Goal: Task Accomplishment & Management: Manage account settings

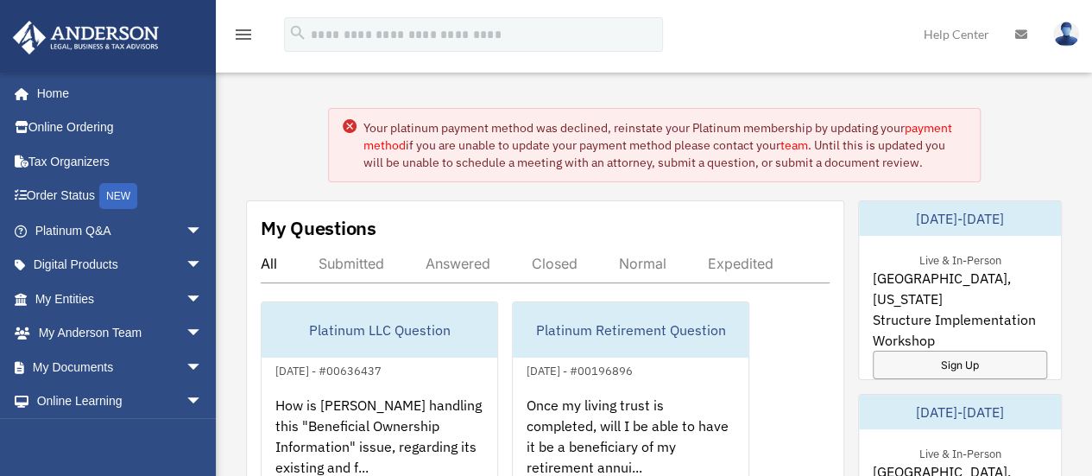
click at [1069, 32] on img at bounding box center [1066, 34] width 26 height 25
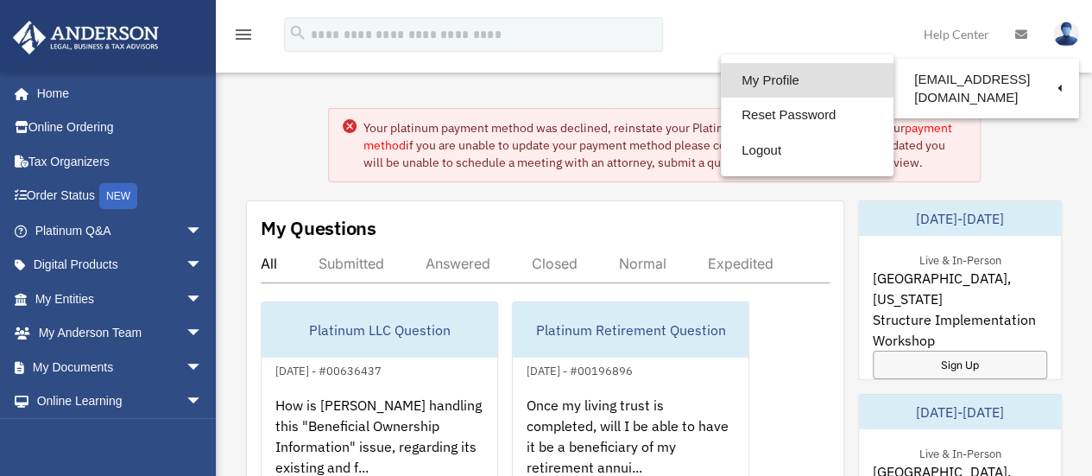
click at [727, 84] on link "My Profile" at bounding box center [807, 80] width 173 height 35
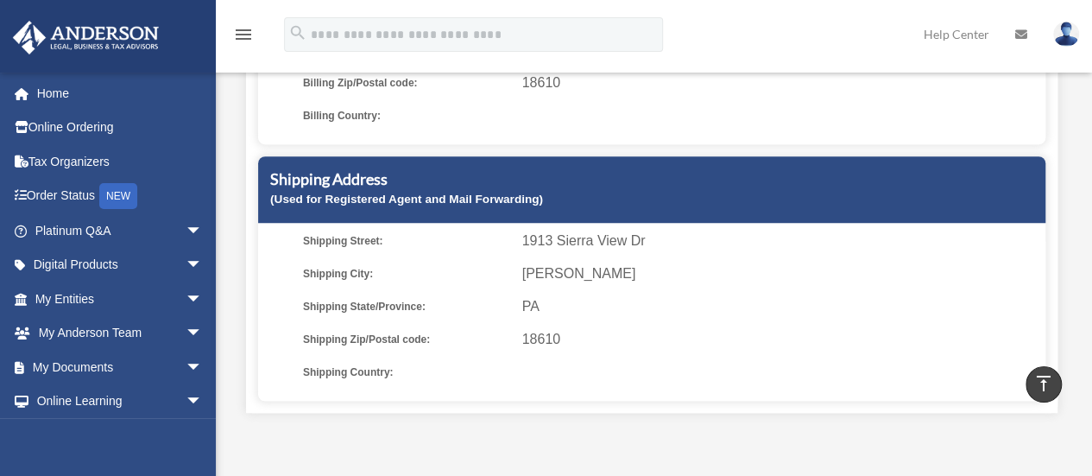
scroll to position [409, 0]
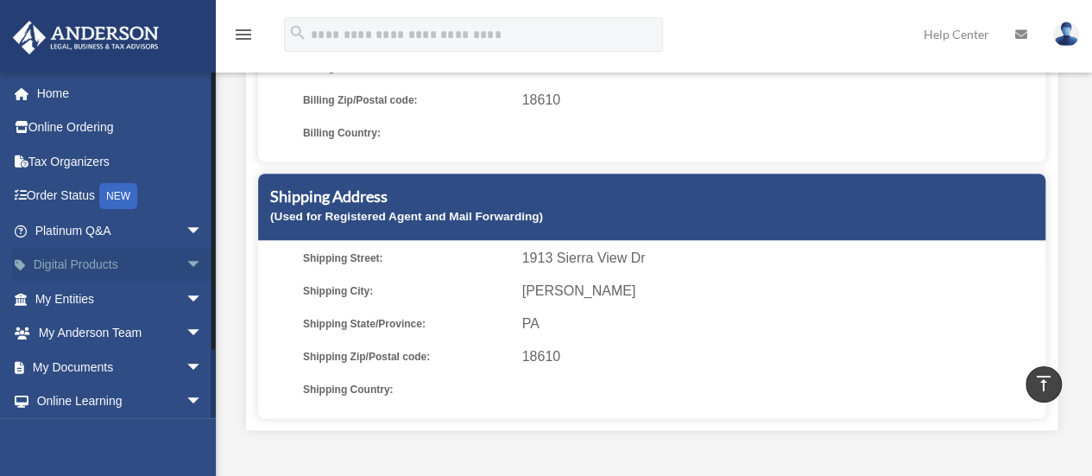
click at [186, 266] on span "arrow_drop_down" at bounding box center [203, 265] width 35 height 35
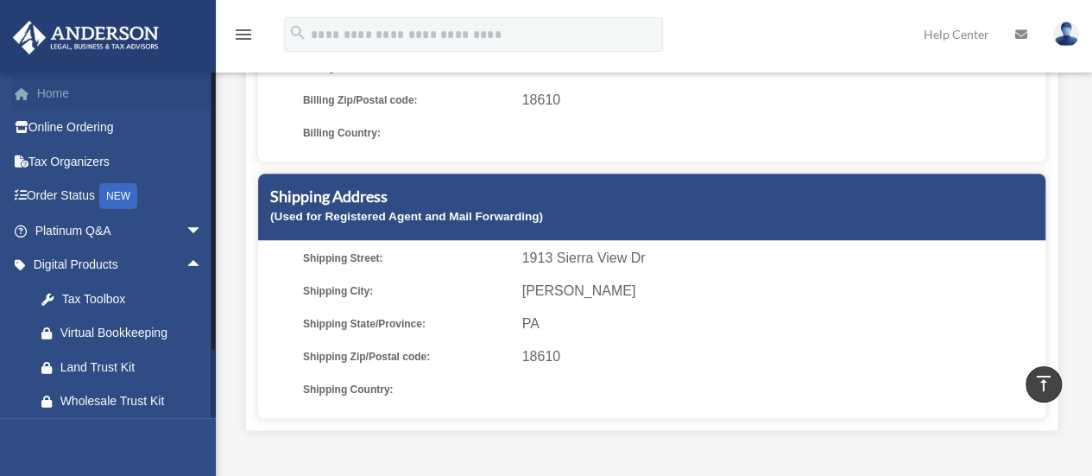
click at [54, 91] on link "Home" at bounding box center [120, 93] width 217 height 35
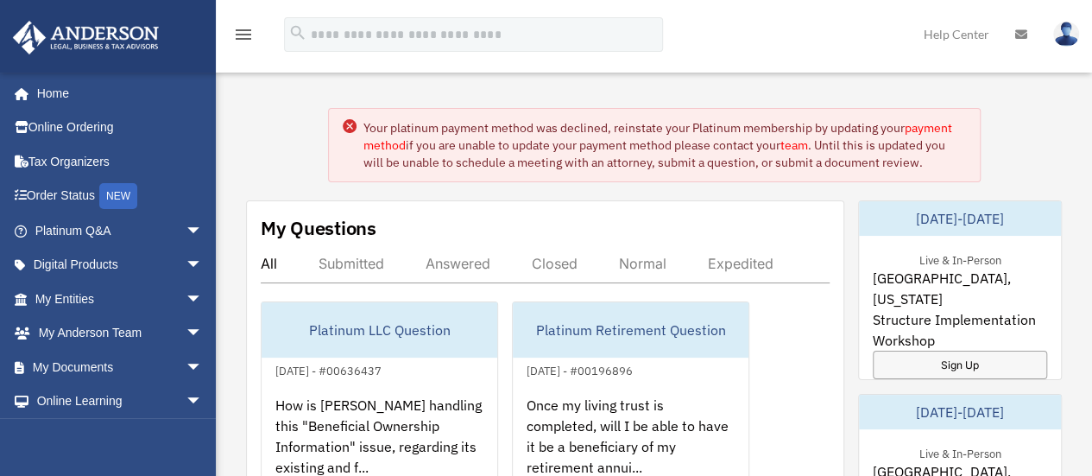
click at [347, 128] on circle at bounding box center [350, 126] width 14 height 14
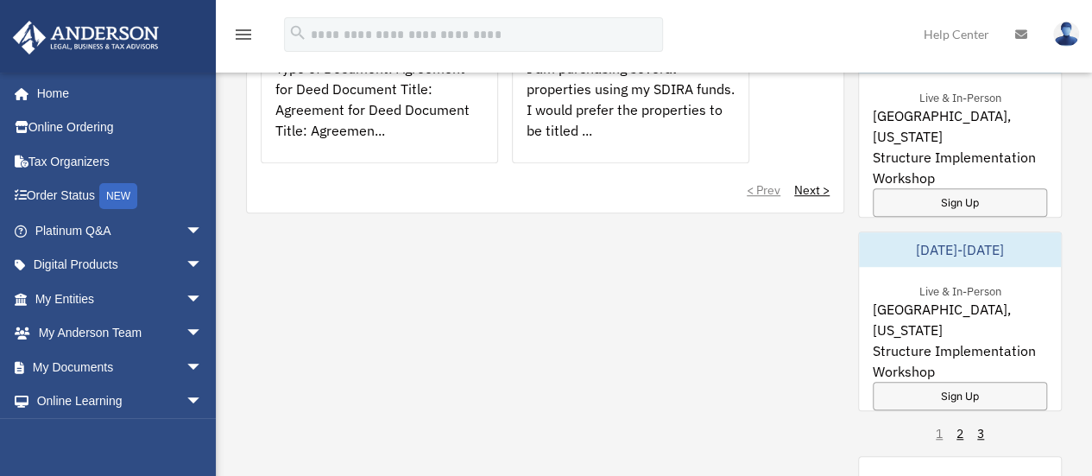
scroll to position [550, 0]
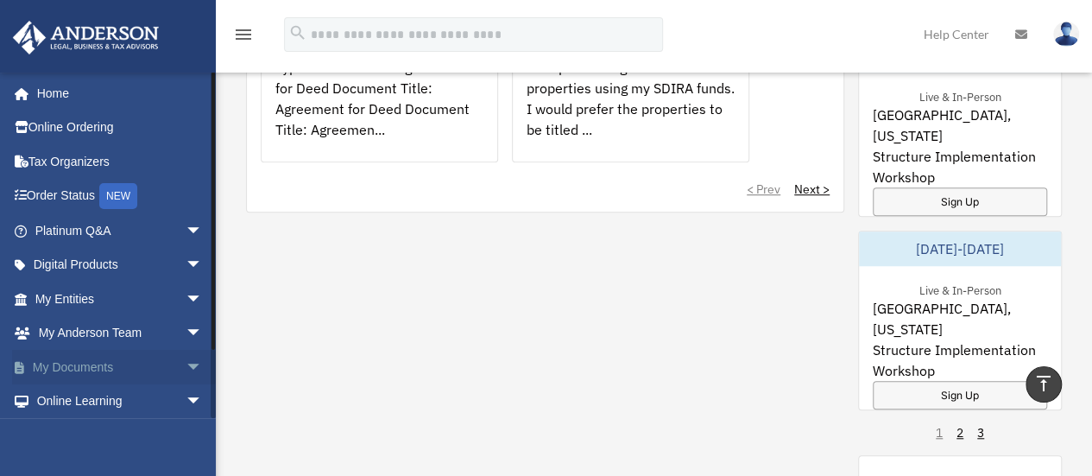
click at [186, 369] on span "arrow_drop_down" at bounding box center [203, 367] width 35 height 35
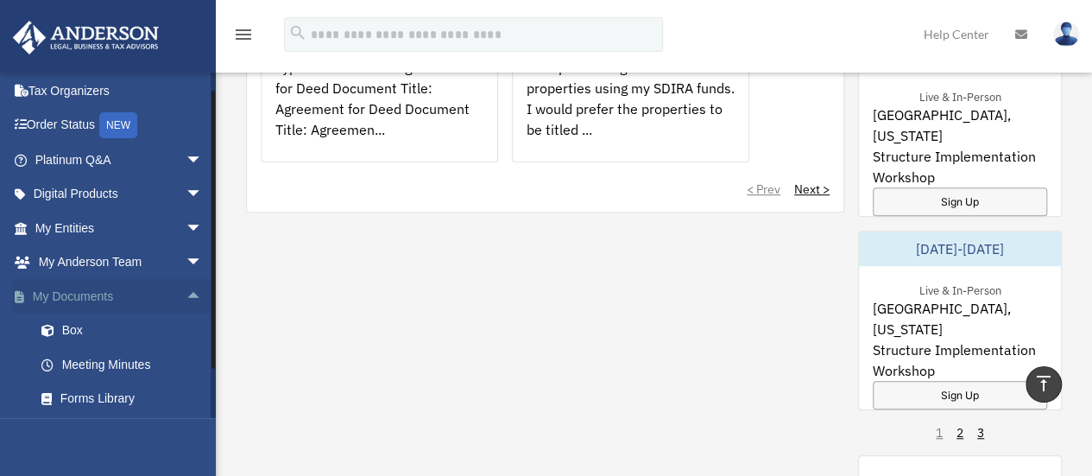
scroll to position [54, 0]
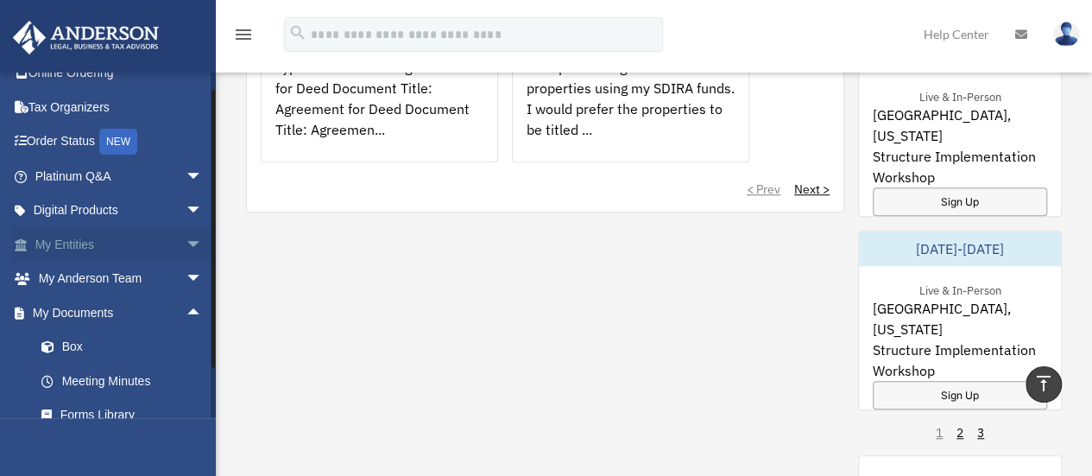
click at [186, 242] on span "arrow_drop_down" at bounding box center [203, 244] width 35 height 35
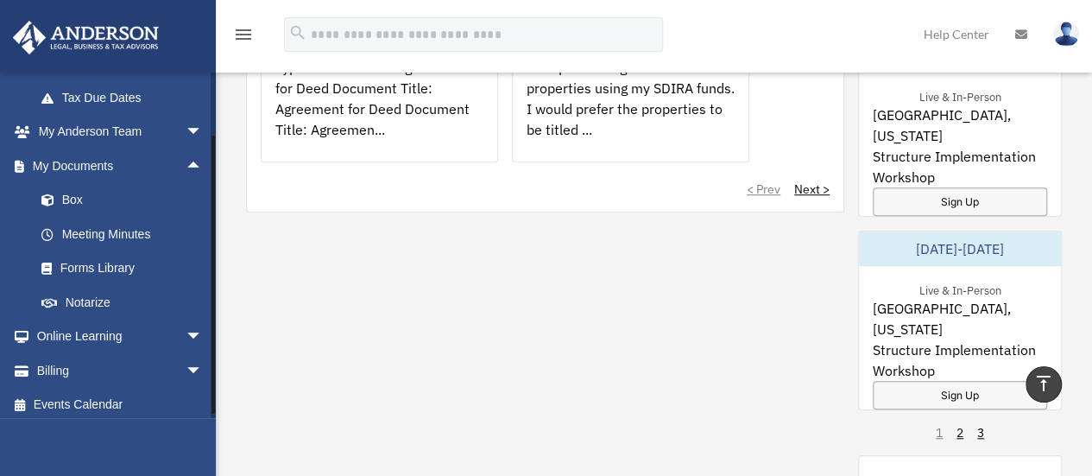
scroll to position [413, 0]
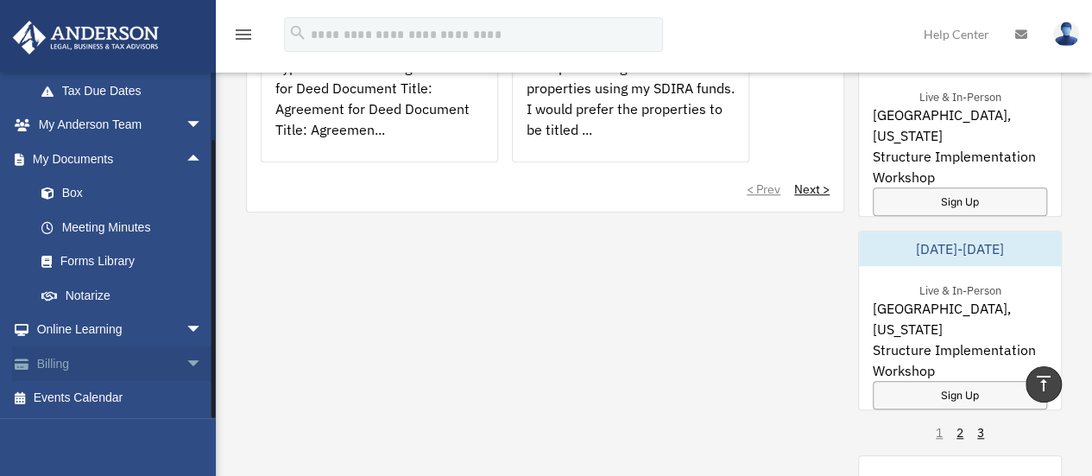
click at [186, 362] on span "arrow_drop_down" at bounding box center [203, 363] width 35 height 35
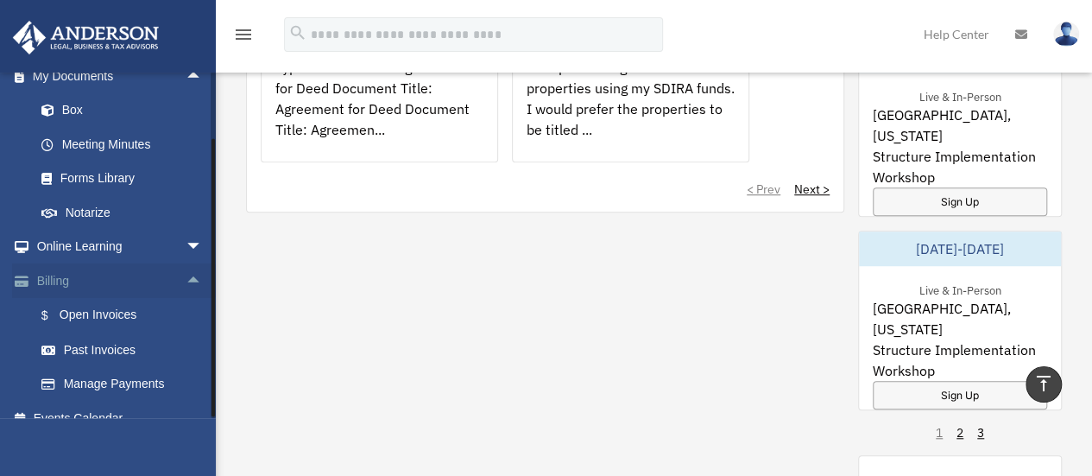
scroll to position [515, 0]
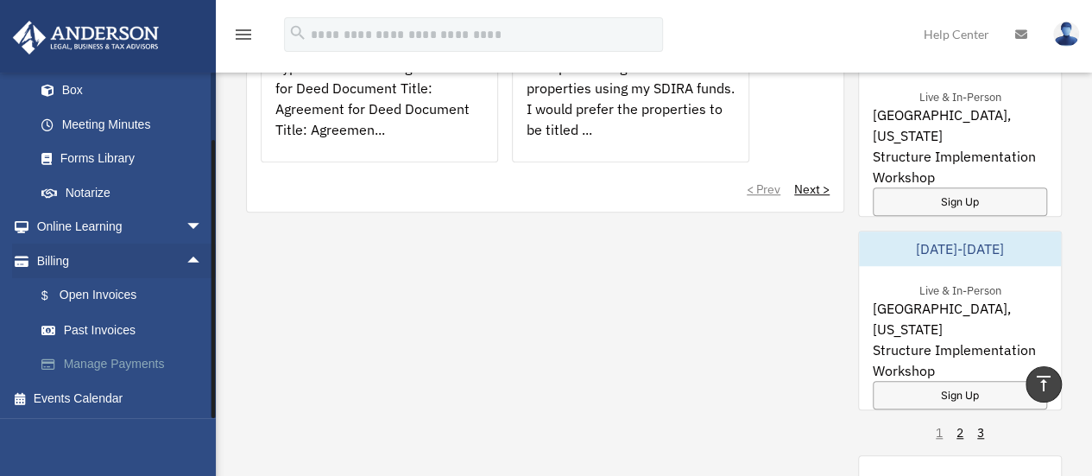
click at [142, 365] on link "Manage Payments" at bounding box center [126, 364] width 205 height 35
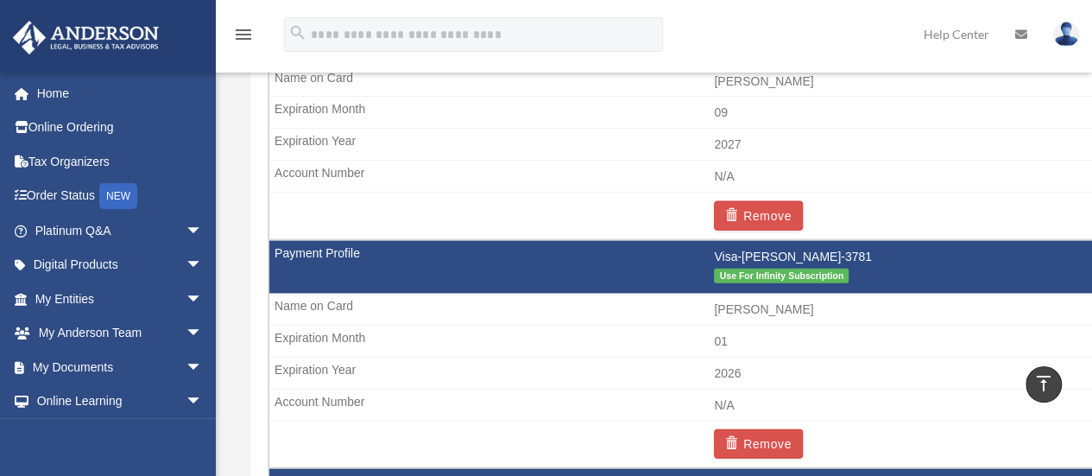
scroll to position [1838, 0]
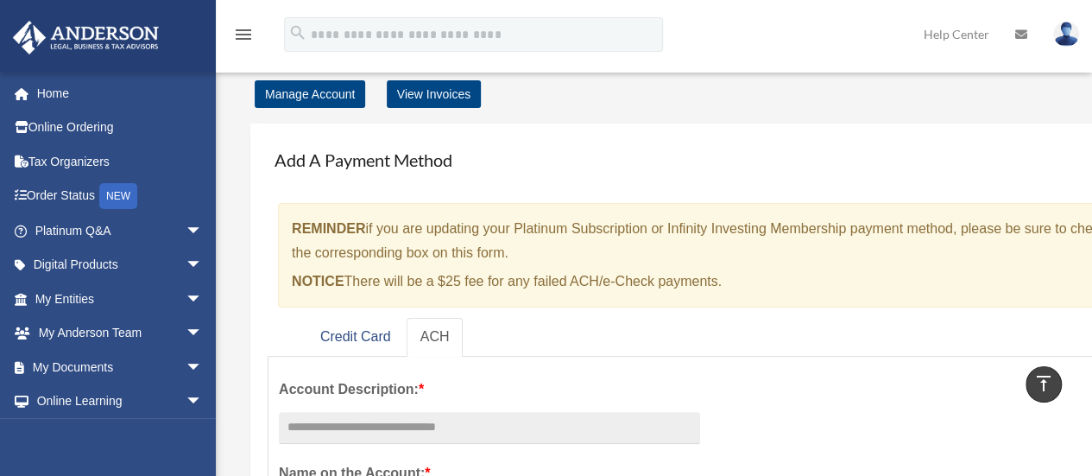
scroll to position [9, 0]
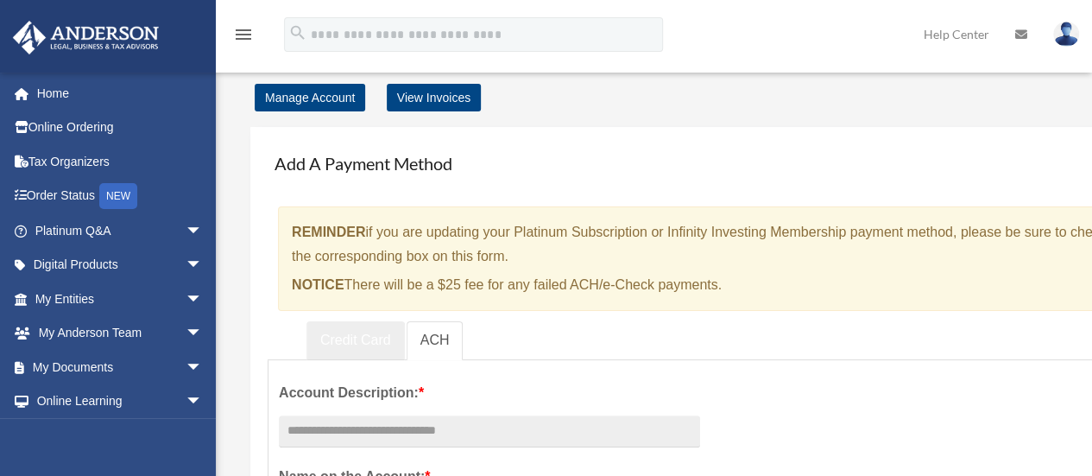
click at [356, 338] on link "Credit Card" at bounding box center [355, 340] width 98 height 39
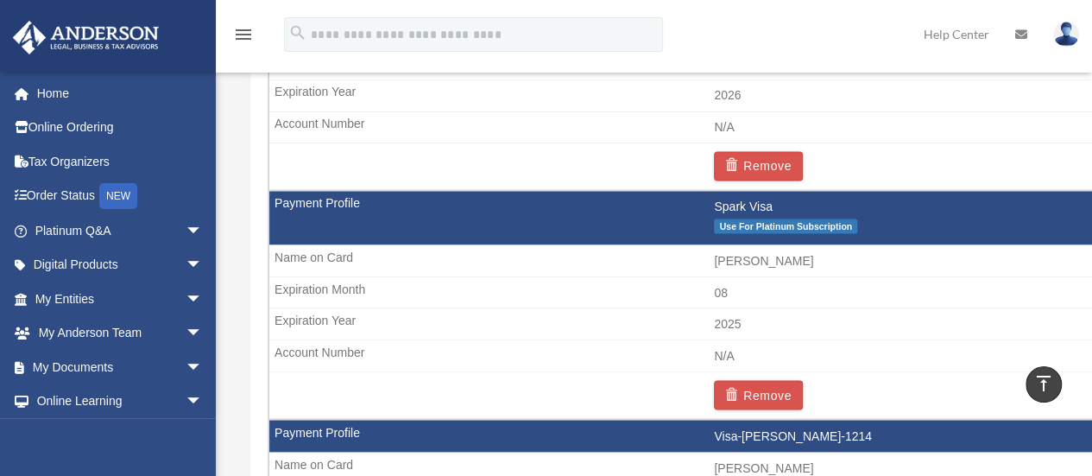
scroll to position [1425, 0]
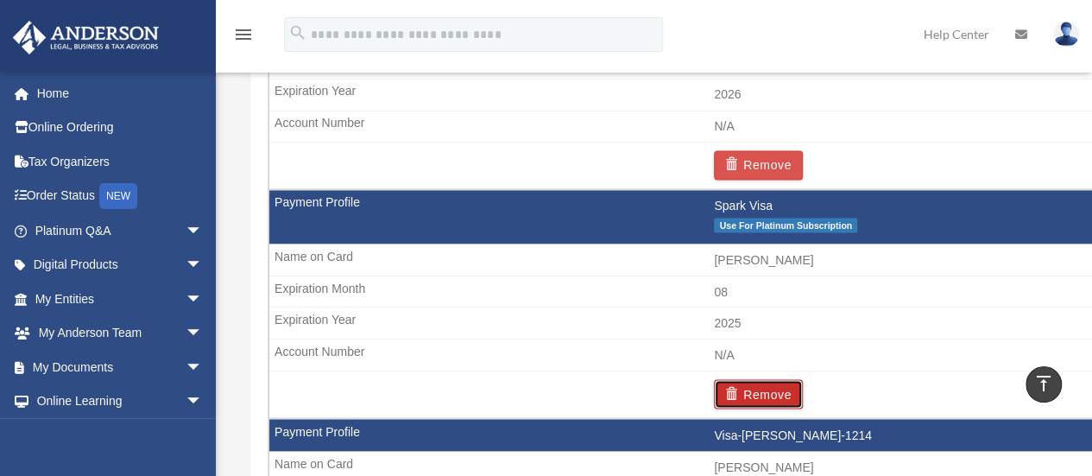
click at [769, 382] on button "Remove" at bounding box center [758, 393] width 89 height 29
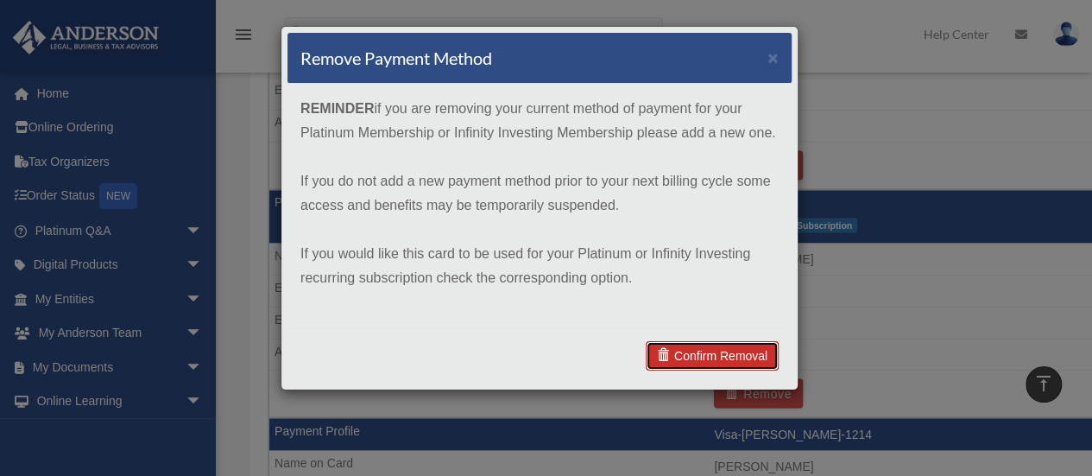
click at [701, 355] on link "Confirm Removal" at bounding box center [712, 355] width 133 height 29
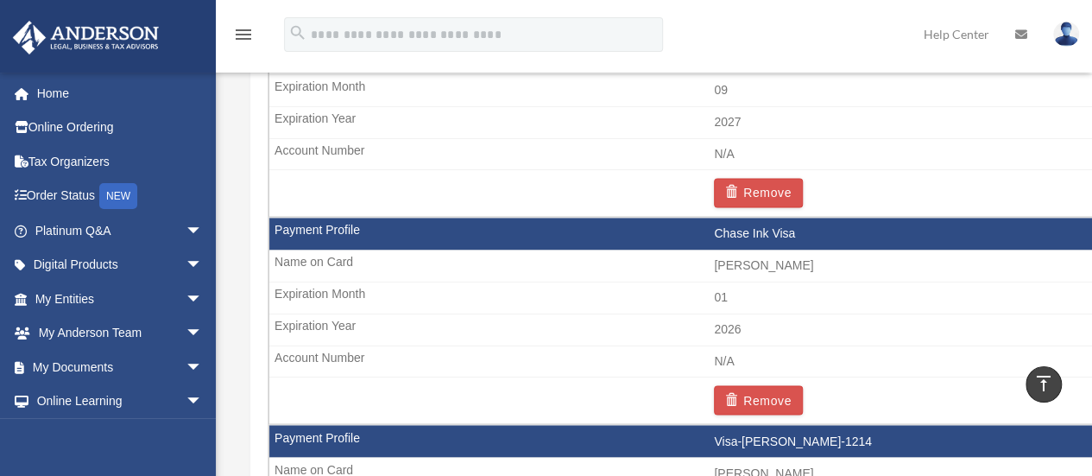
scroll to position [1260, 0]
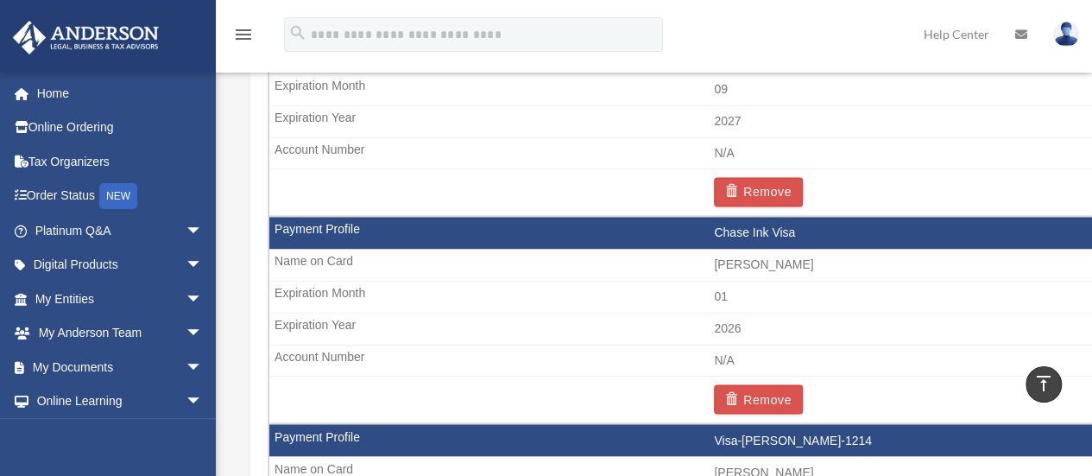
click at [777, 225] on td "Chase Ink Visa" at bounding box center [714, 233] width 890 height 33
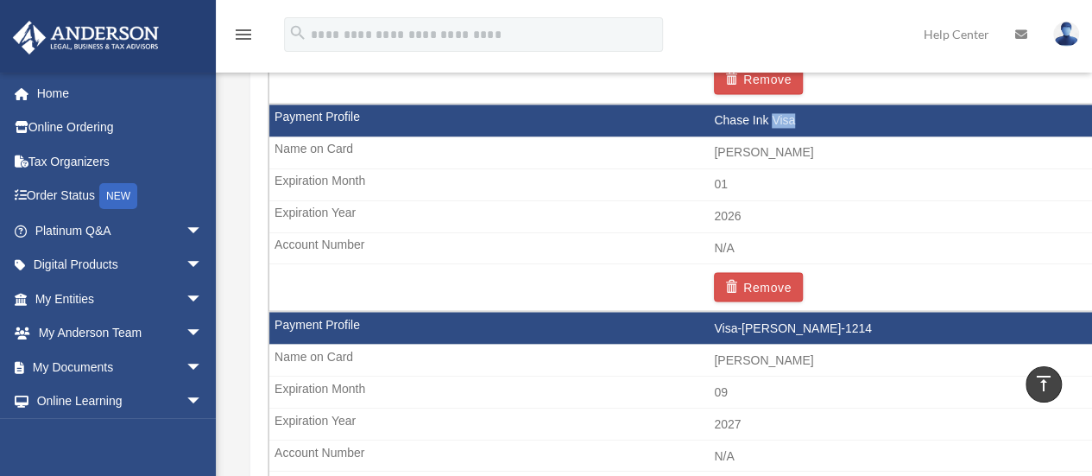
scroll to position [1359, 0]
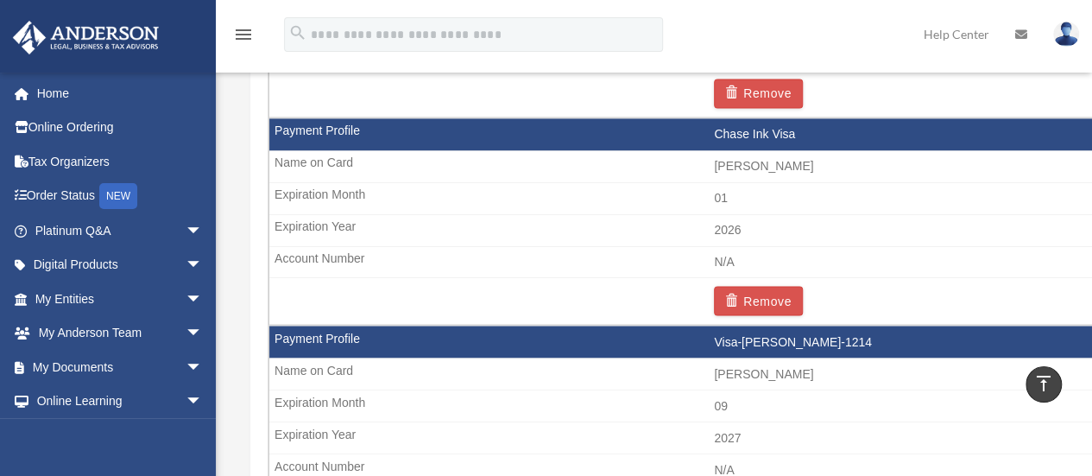
drag, startPoint x: 906, startPoint y: 192, endPoint x: 666, endPoint y: 208, distance: 240.5
click at [666, 208] on tr "Chase Ink Visa Tyrone Brewington 01 2026 N/A Remove" at bounding box center [714, 220] width 892 height 207
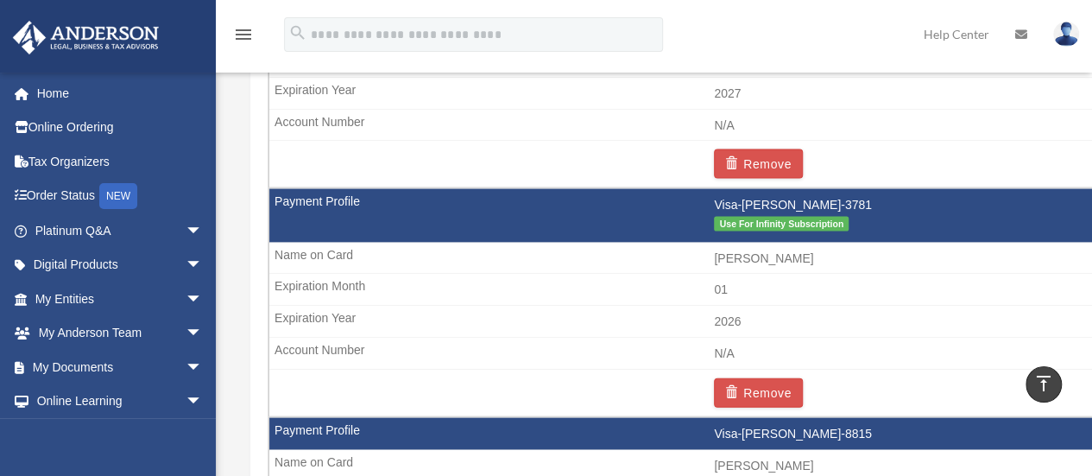
scroll to position [1696, 0]
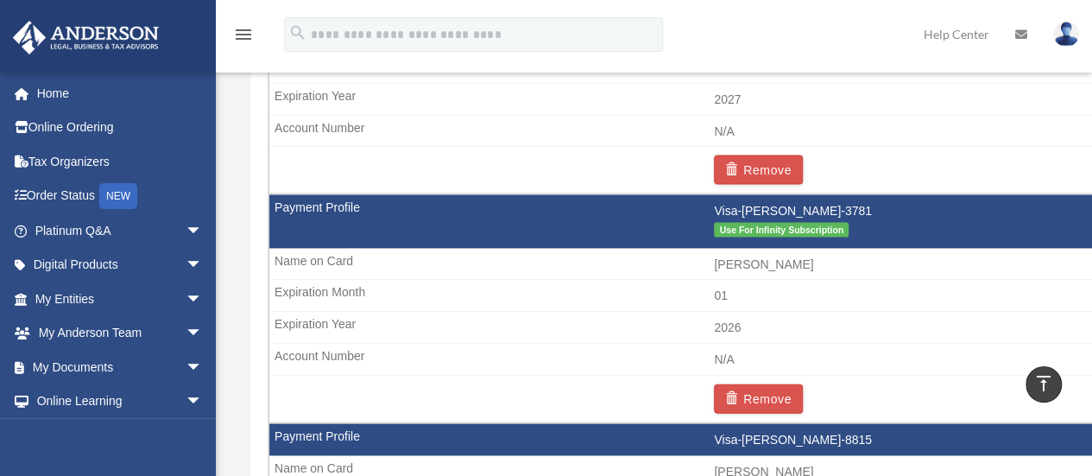
drag, startPoint x: 798, startPoint y: 199, endPoint x: 672, endPoint y: 262, distance: 140.9
click at [672, 262] on td "[PERSON_NAME]" at bounding box center [714, 265] width 890 height 33
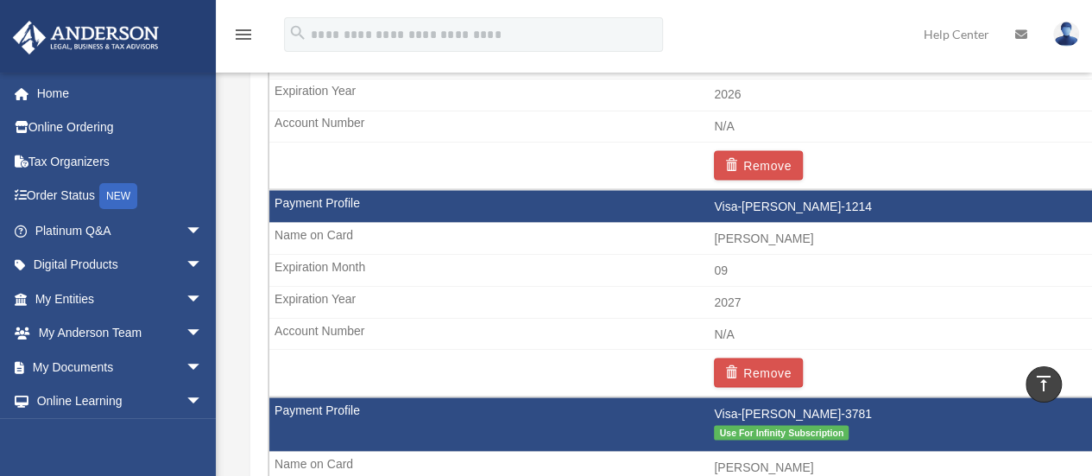
scroll to position [1487, 0]
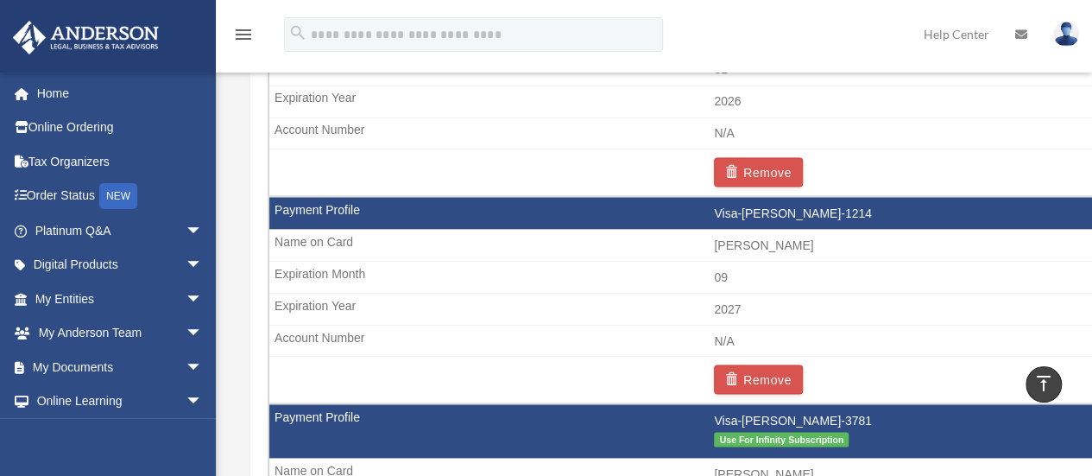
click at [672, 262] on td "09" at bounding box center [714, 277] width 890 height 33
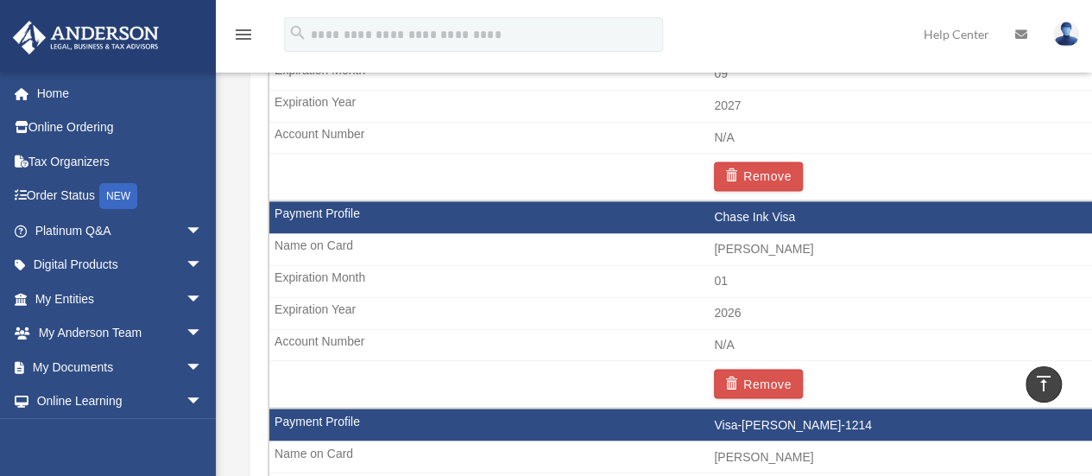
scroll to position [1277, 0]
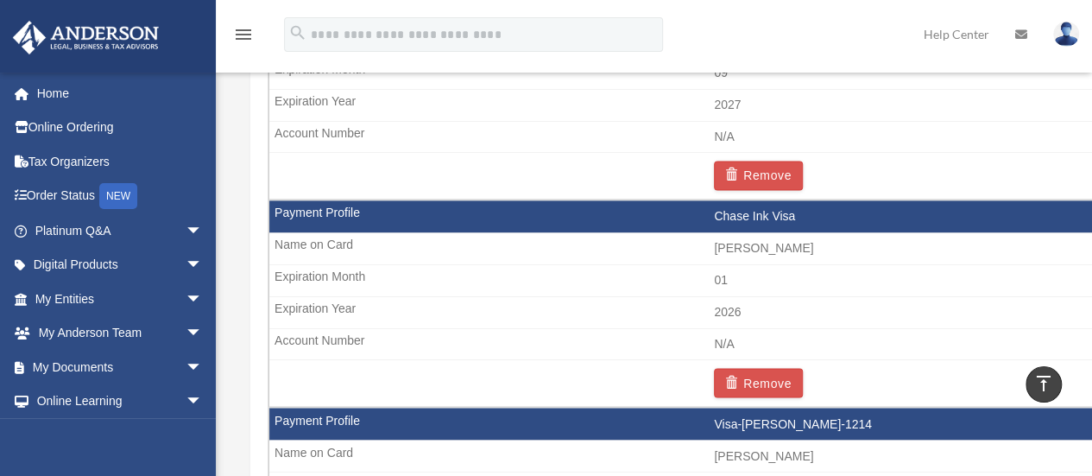
click at [535, 296] on td "2026" at bounding box center [714, 312] width 890 height 33
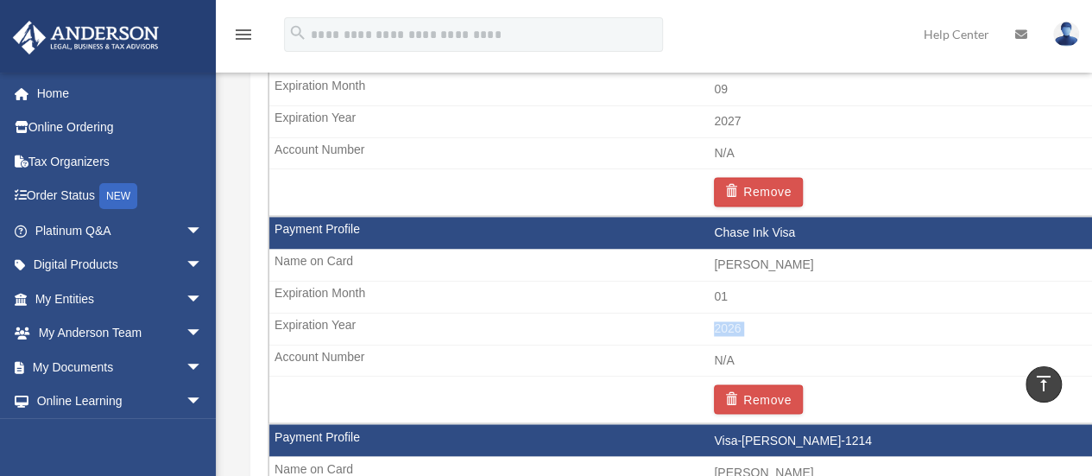
scroll to position [1259, 0]
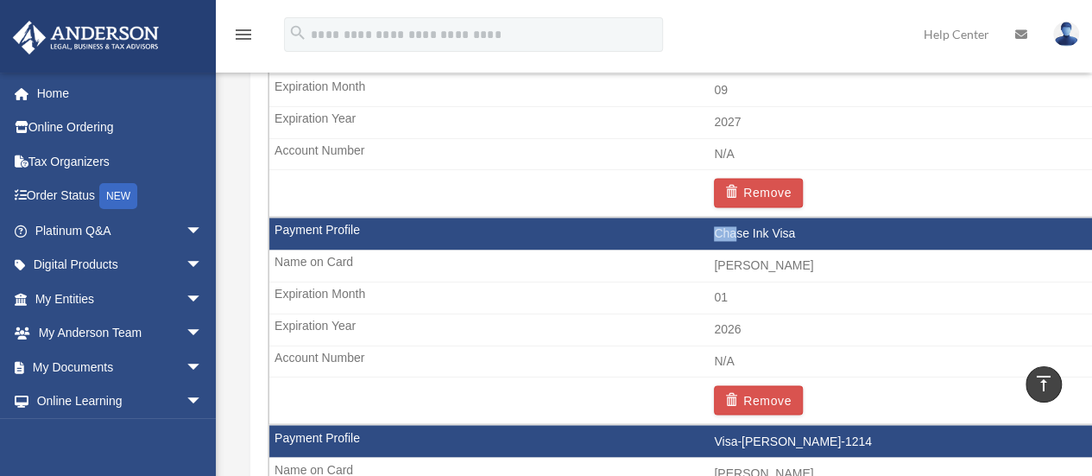
drag, startPoint x: 739, startPoint y: 211, endPoint x: 530, endPoint y: 226, distance: 209.4
click at [530, 226] on td "Chase Ink Visa" at bounding box center [714, 234] width 890 height 33
click at [604, 231] on td "Chase Ink Visa" at bounding box center [714, 234] width 890 height 33
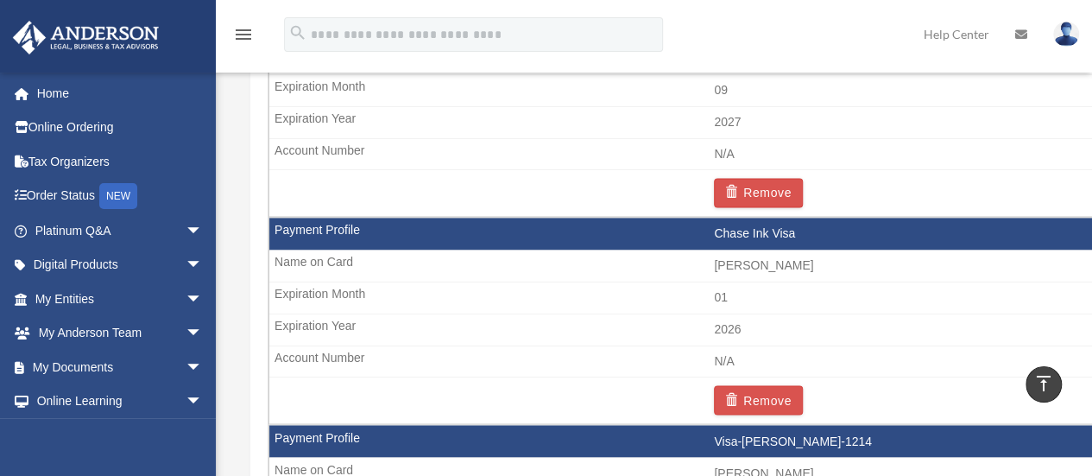
click at [604, 231] on td "Chase Ink Visa" at bounding box center [714, 234] width 890 height 33
click at [240, 37] on icon "menu" at bounding box center [243, 34] width 21 height 21
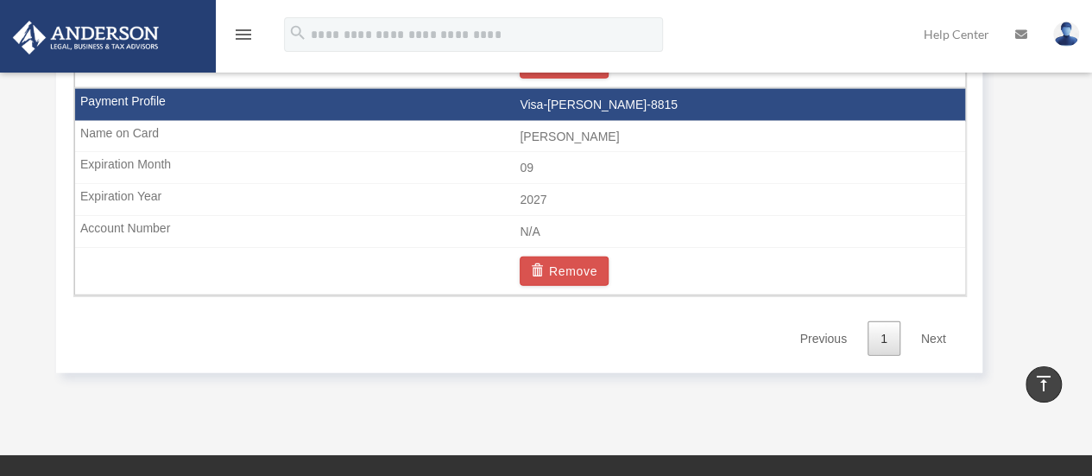
scroll to position [2032, 0]
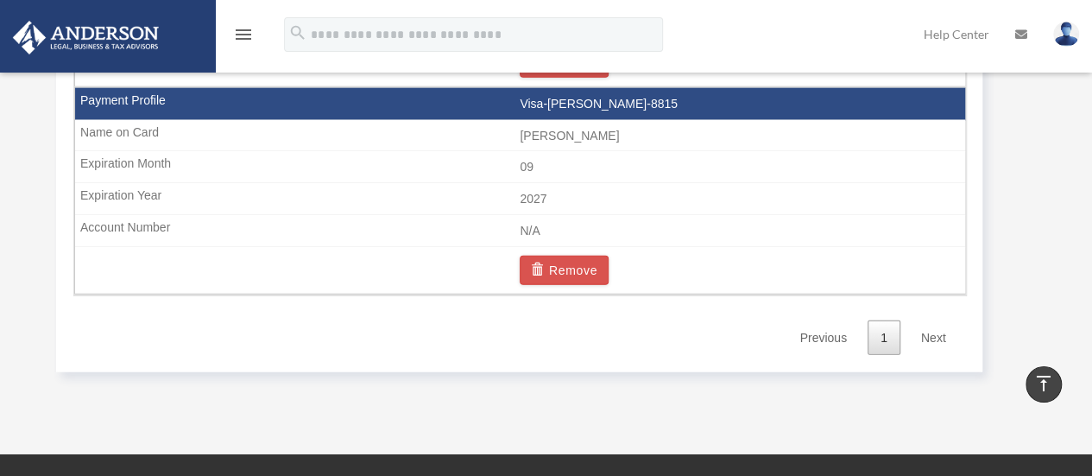
click at [933, 320] on link "Next" at bounding box center [933, 337] width 51 height 35
click at [939, 320] on link "Next" at bounding box center [933, 337] width 51 height 35
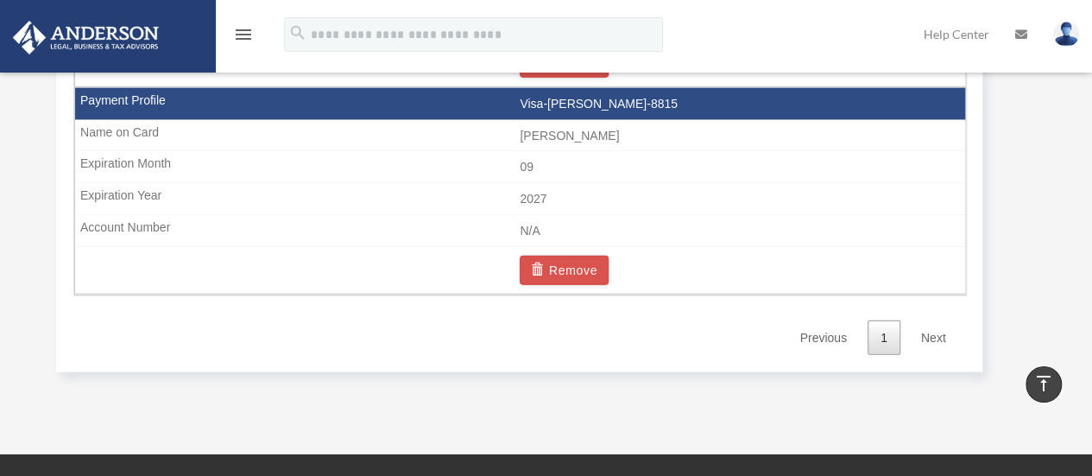
click at [939, 320] on link "Next" at bounding box center [933, 337] width 51 height 35
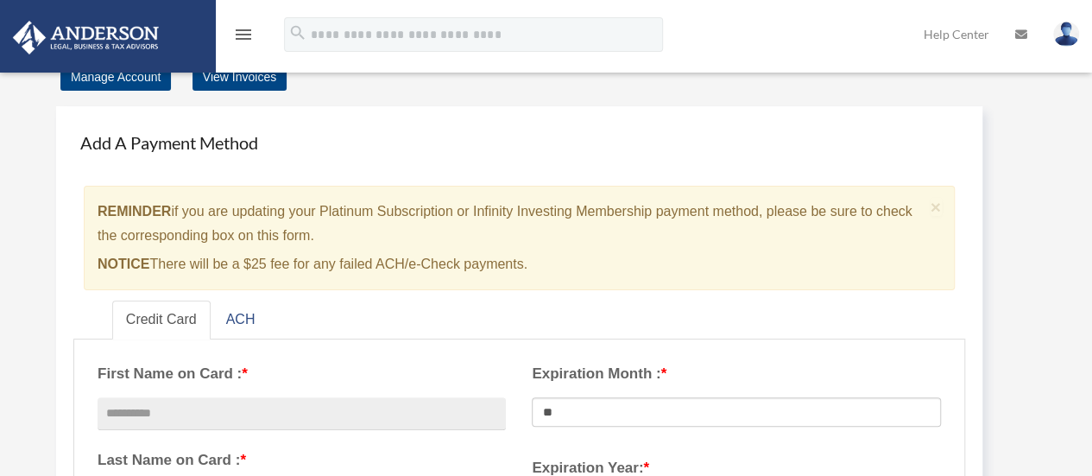
scroll to position [0, 0]
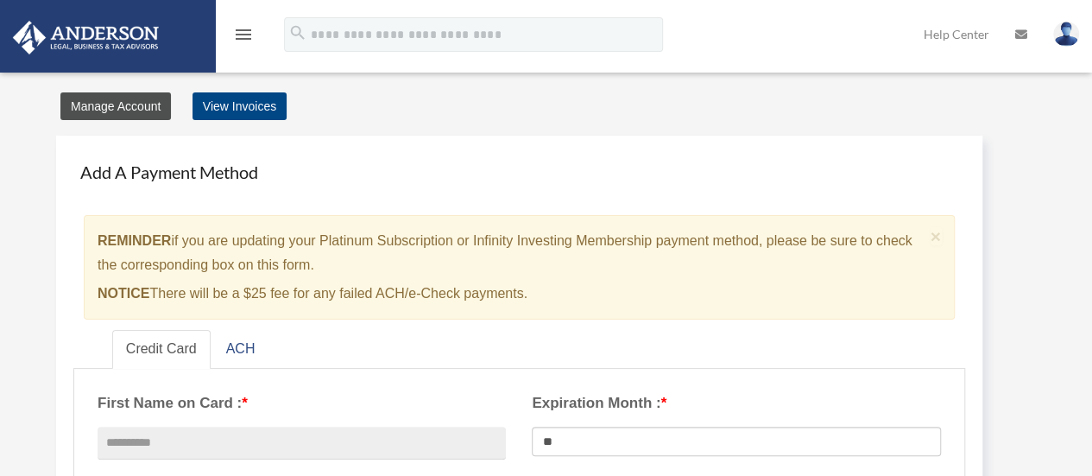
click at [105, 110] on link "Manage Account" at bounding box center [115, 106] width 110 height 28
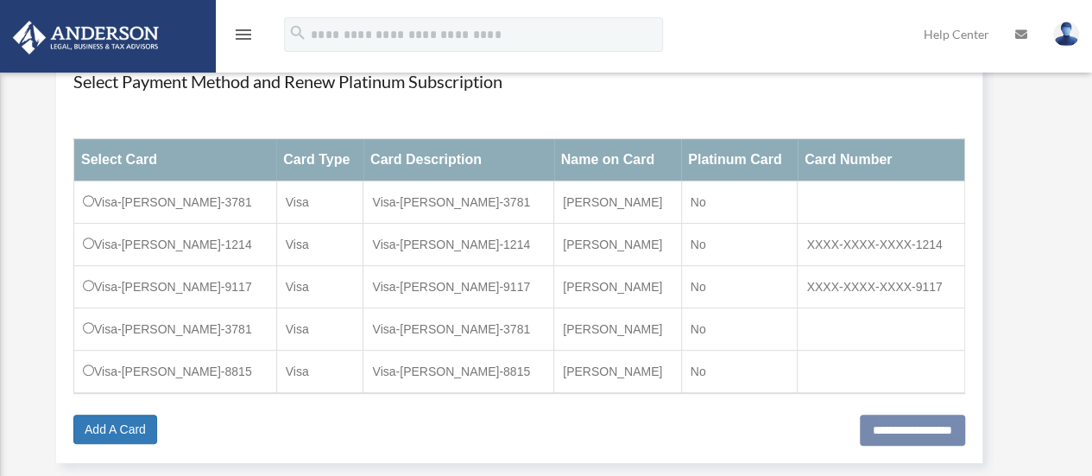
scroll to position [224, 0]
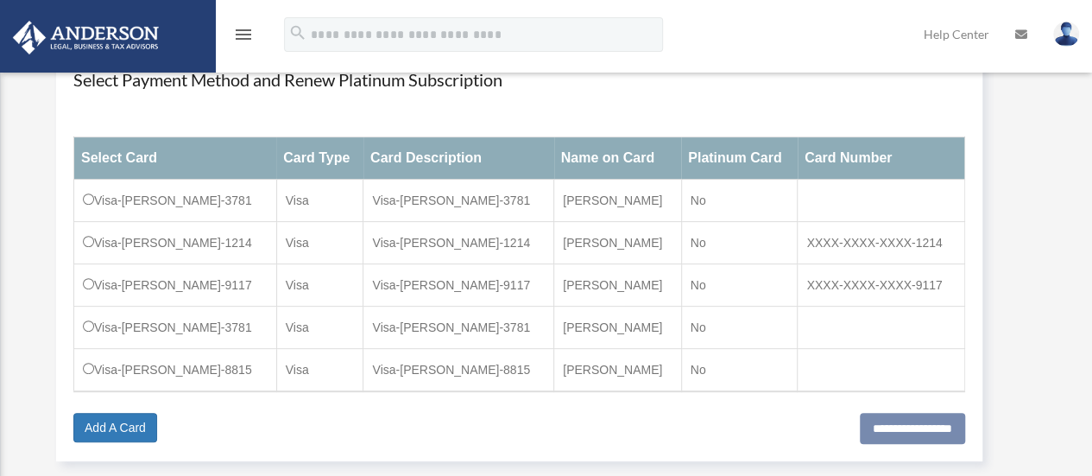
click at [36, 299] on div "Manage Accounts Platinum Subscription: $ 55.00 Status: Declined- Payment × Clos…" at bounding box center [543, 175] width 1079 height 608
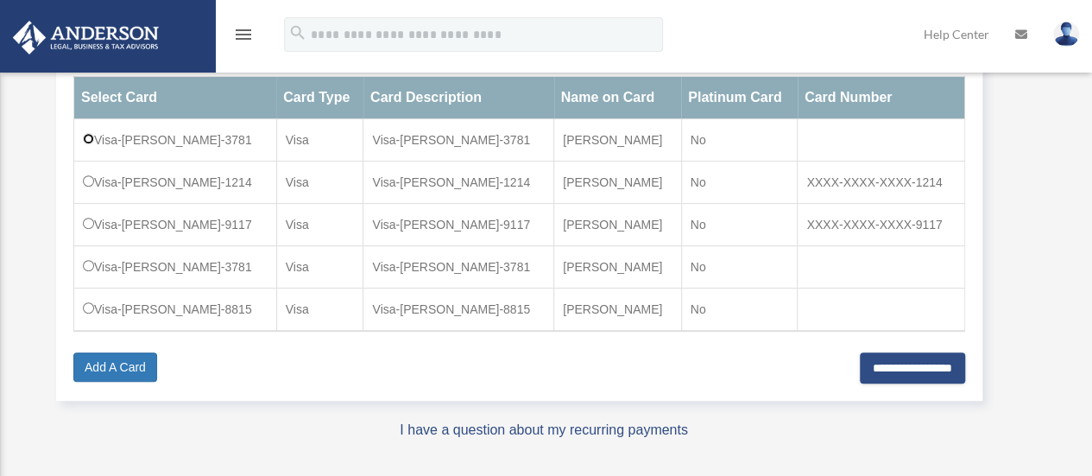
scroll to position [301, 0]
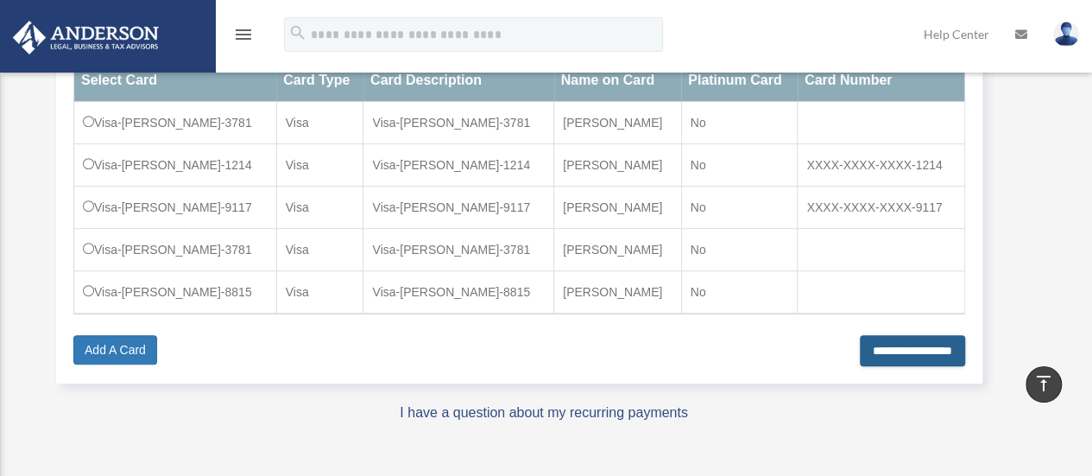
click at [891, 350] on input "**********" at bounding box center [912, 350] width 105 height 31
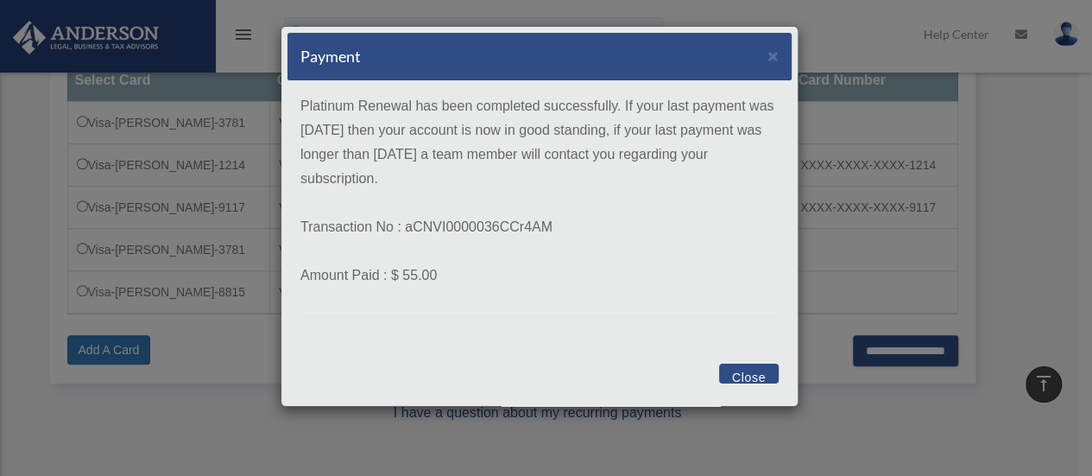
scroll to position [0, 0]
click at [742, 369] on button "Close" at bounding box center [749, 373] width 60 height 20
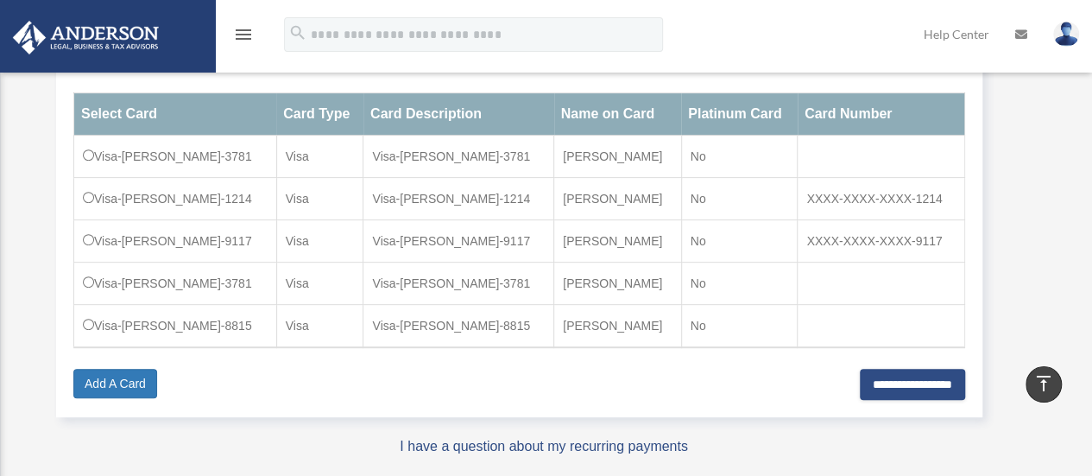
scroll to position [267, 0]
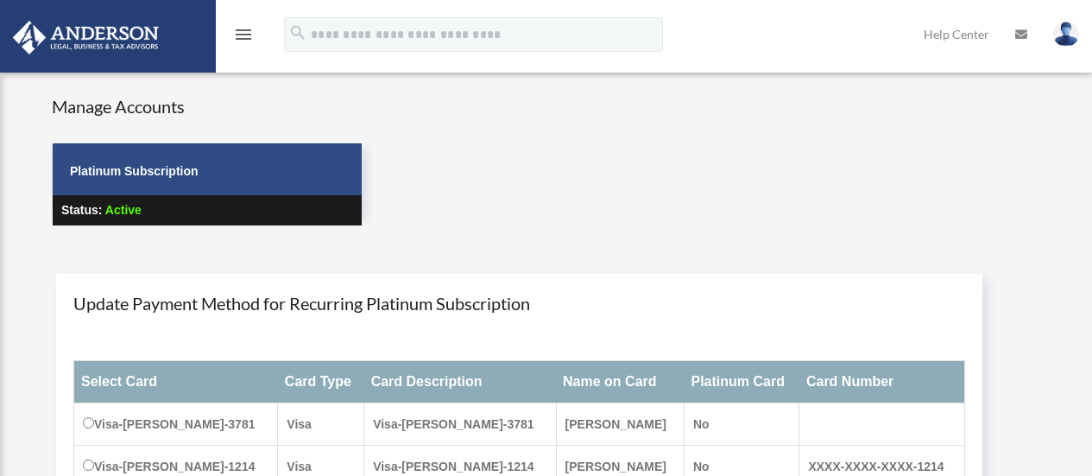
scroll to position [267, 0]
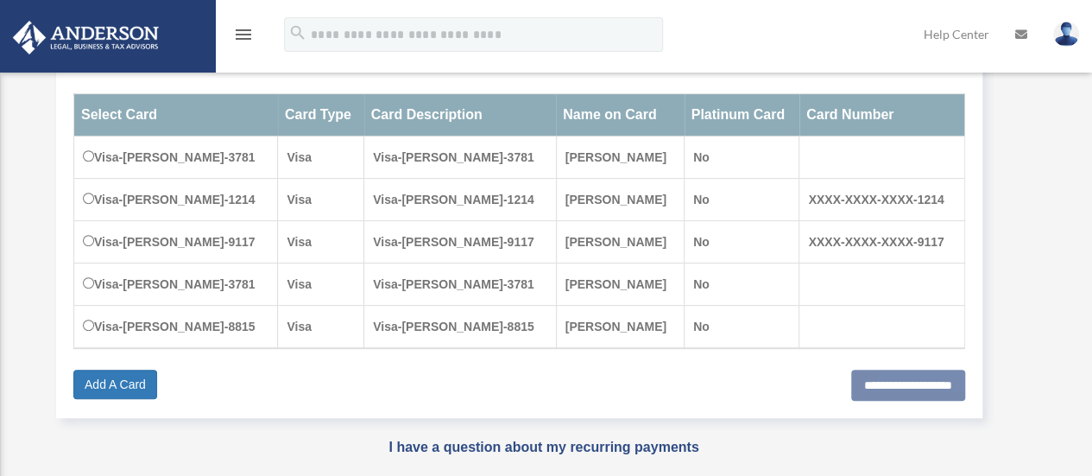
click at [742, 369] on div "**********" at bounding box center [519, 383] width 892 height 29
click at [892, 384] on input "**********" at bounding box center [908, 384] width 114 height 31
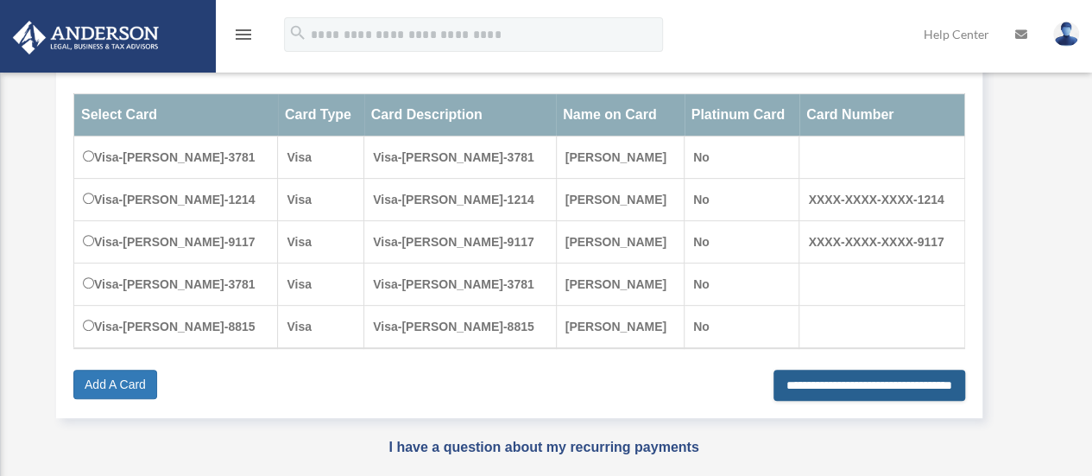
type input "**********"
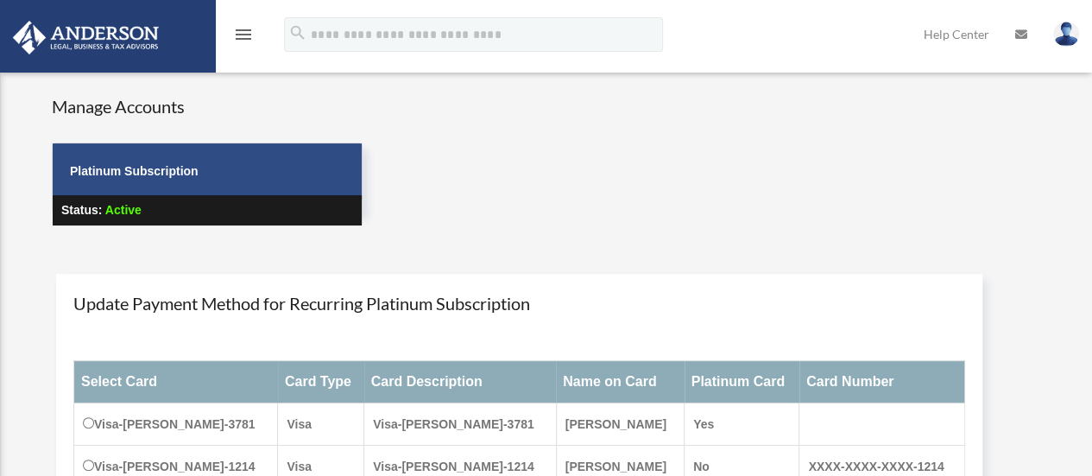
click at [1070, 28] on img at bounding box center [1066, 34] width 26 height 25
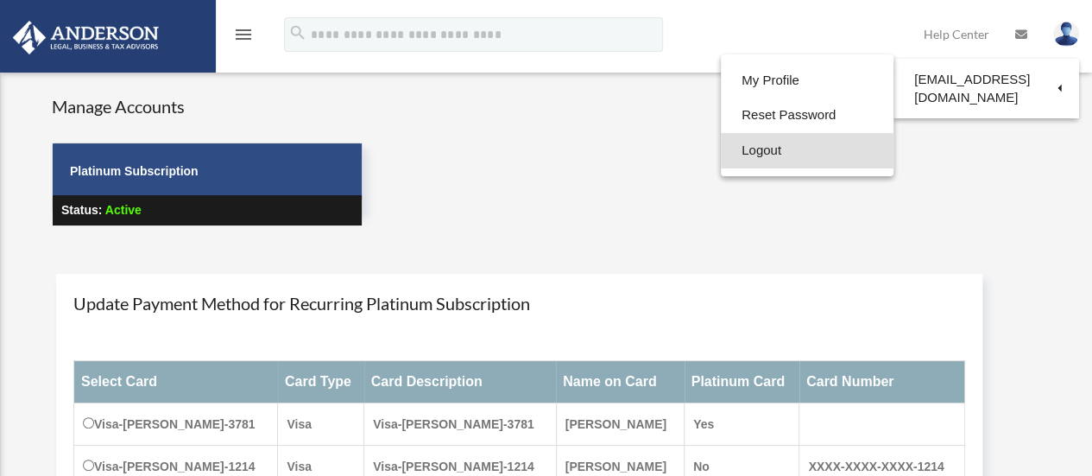
click at [721, 151] on link "Logout" at bounding box center [807, 150] width 173 height 35
